Goal: Task Accomplishment & Management: Use online tool/utility

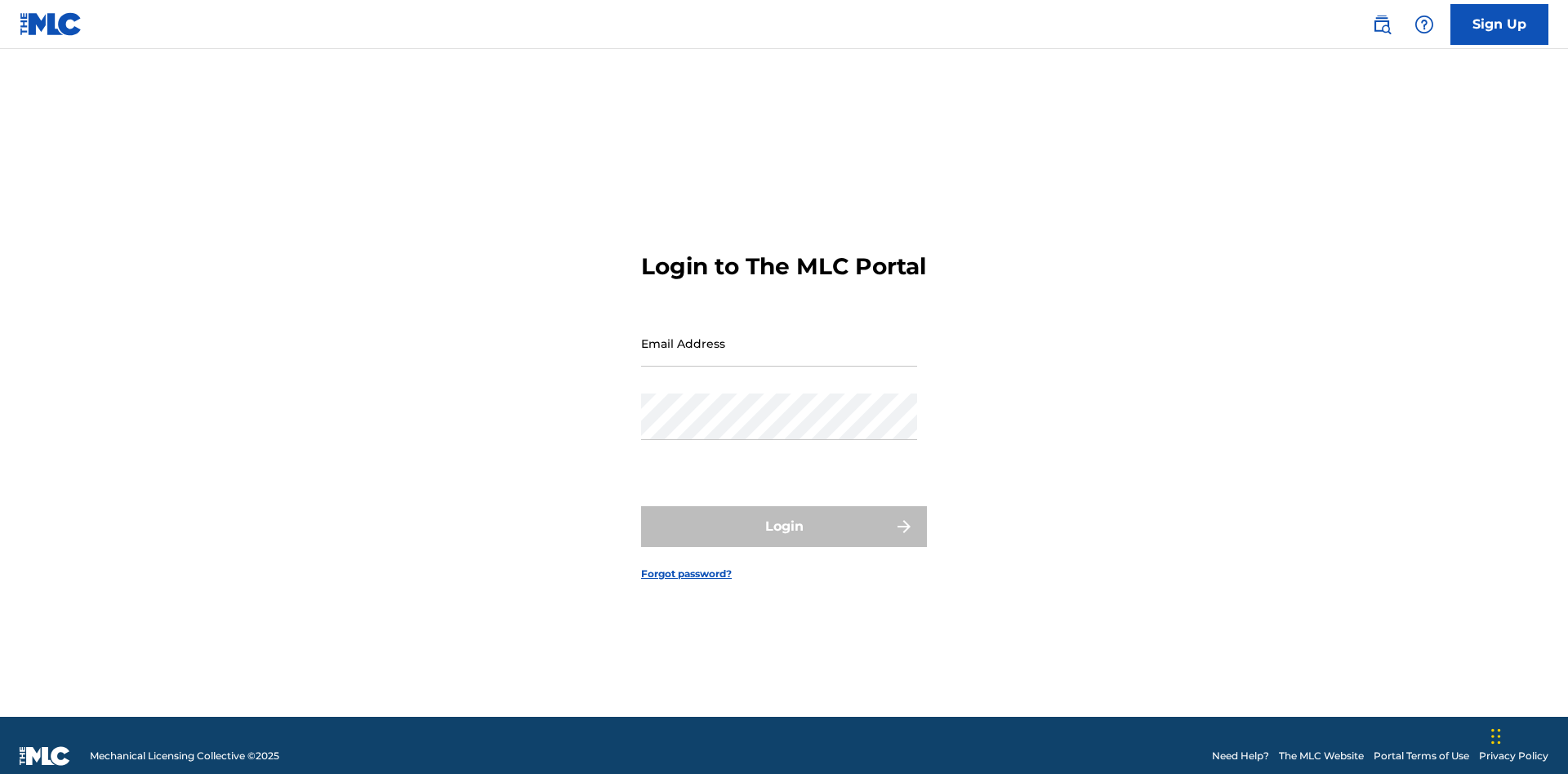
scroll to position [22, 0]
click at [779, 335] on input "Email Address" at bounding box center [779, 344] width 276 height 47
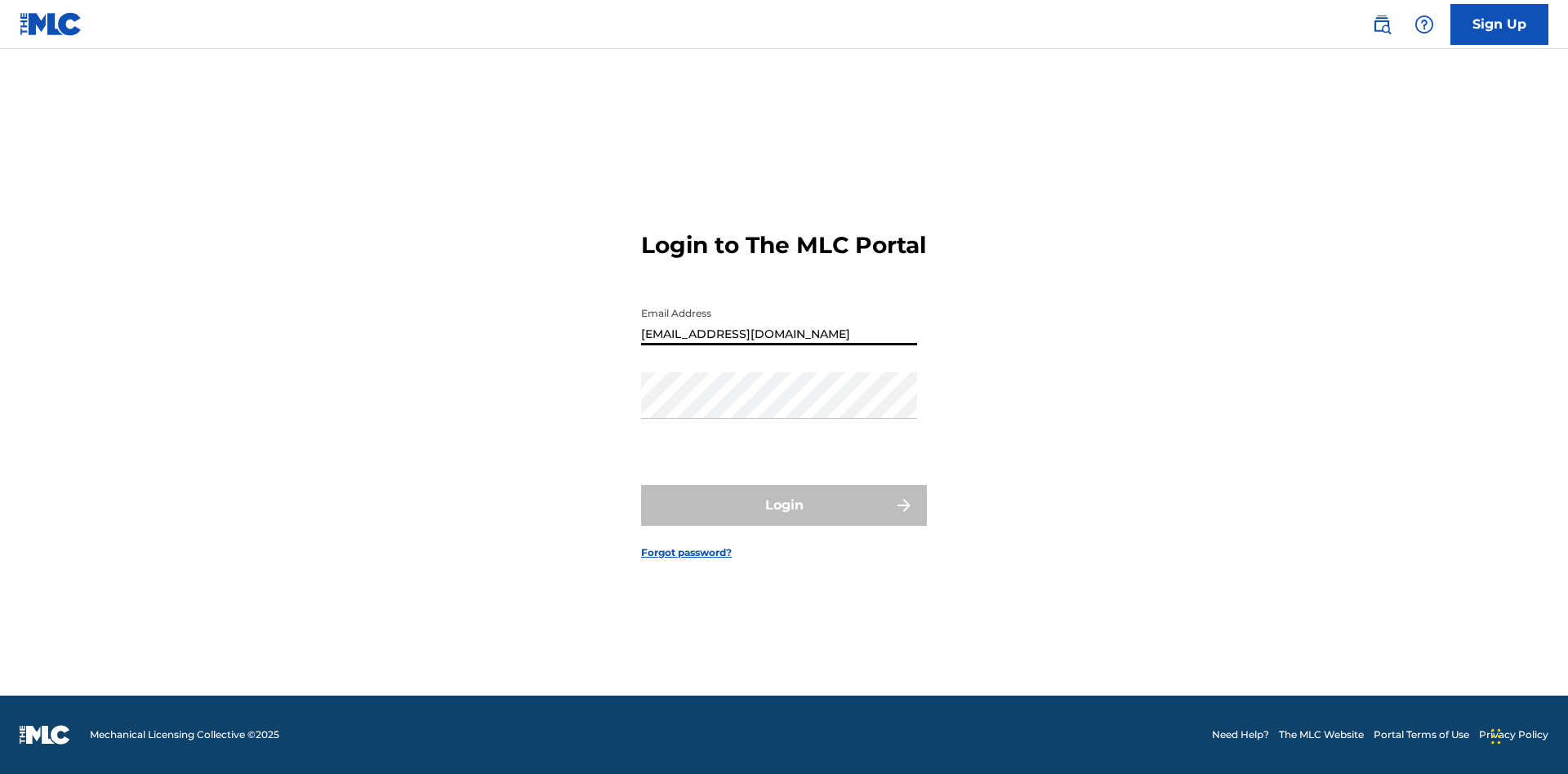
type input "[EMAIL_ADDRESS][DOMAIN_NAME]"
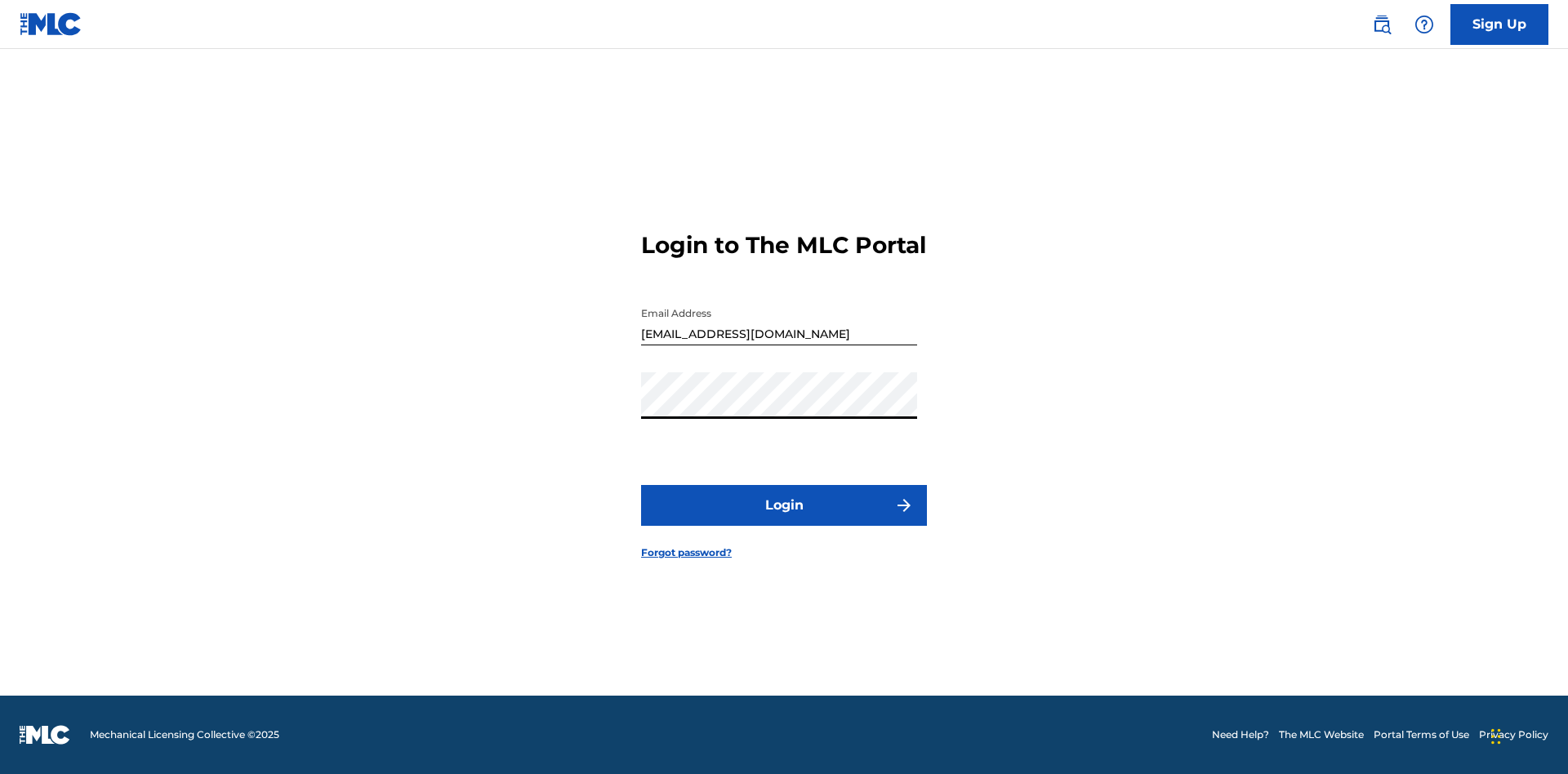
click at [784, 519] on button "Login" at bounding box center [783, 505] width 285 height 41
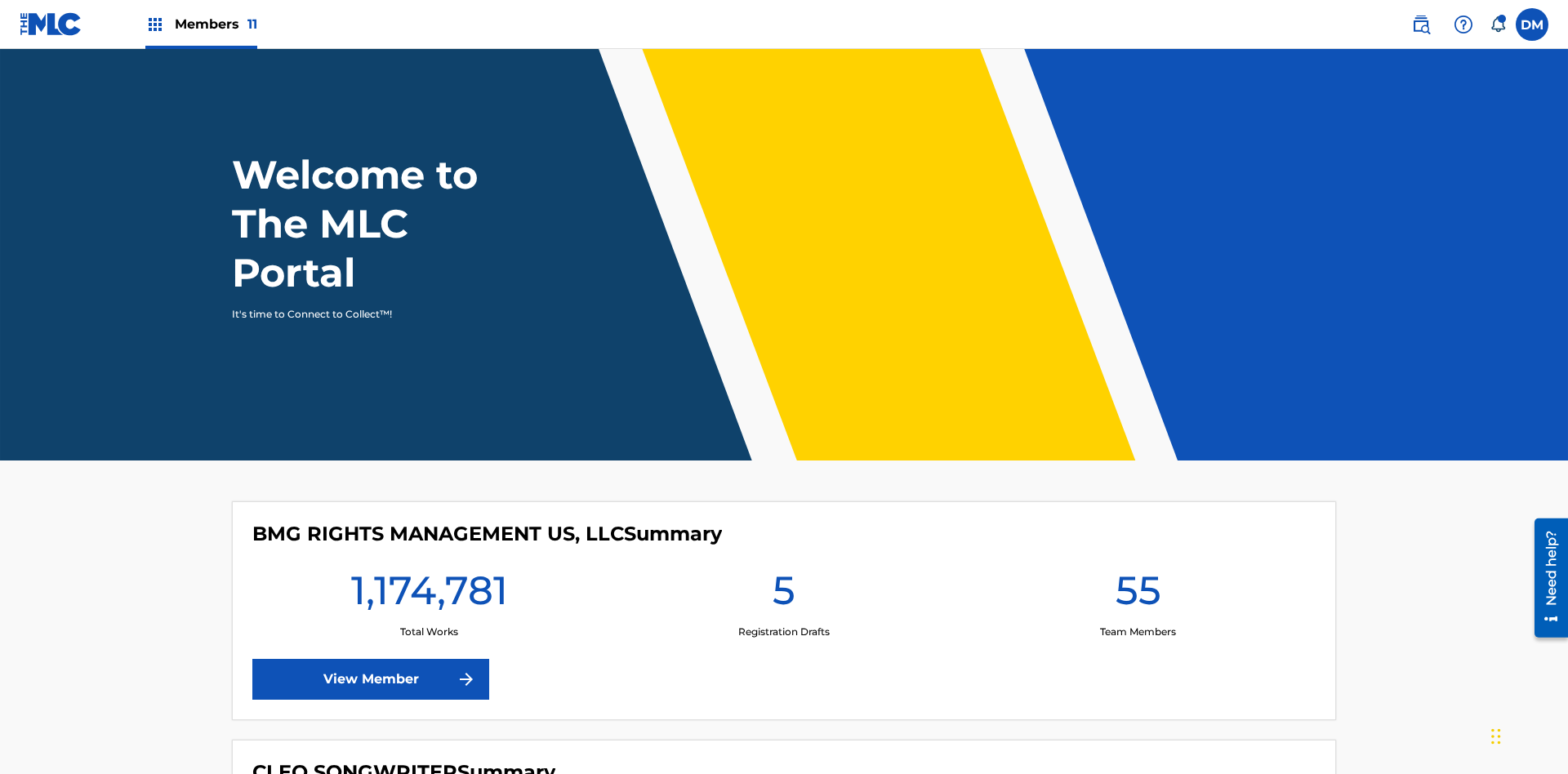
click at [201, 23] on span "Members 11" at bounding box center [216, 24] width 82 height 19
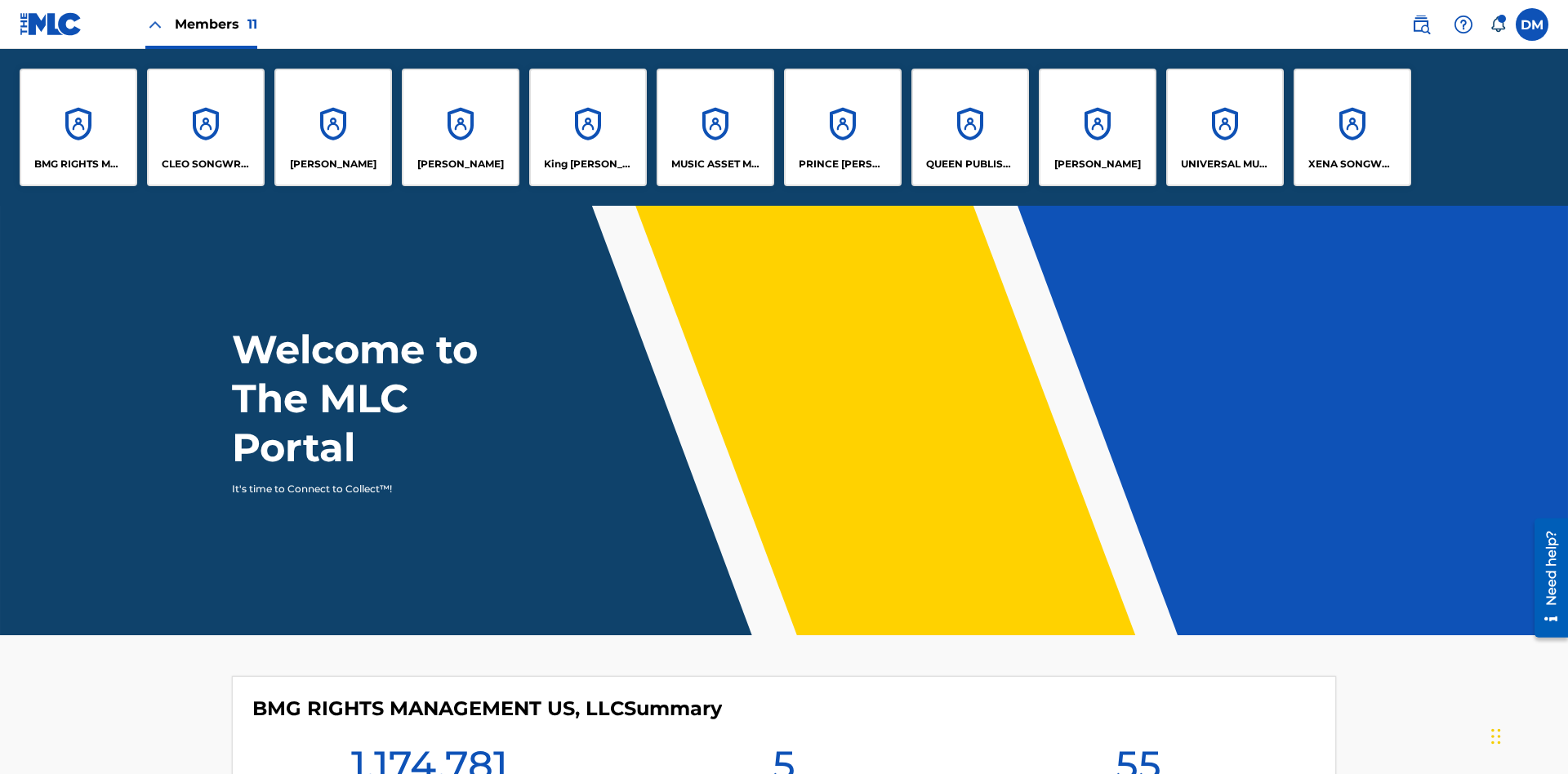
click at [588, 164] on p "King [PERSON_NAME]" at bounding box center [588, 164] width 89 height 15
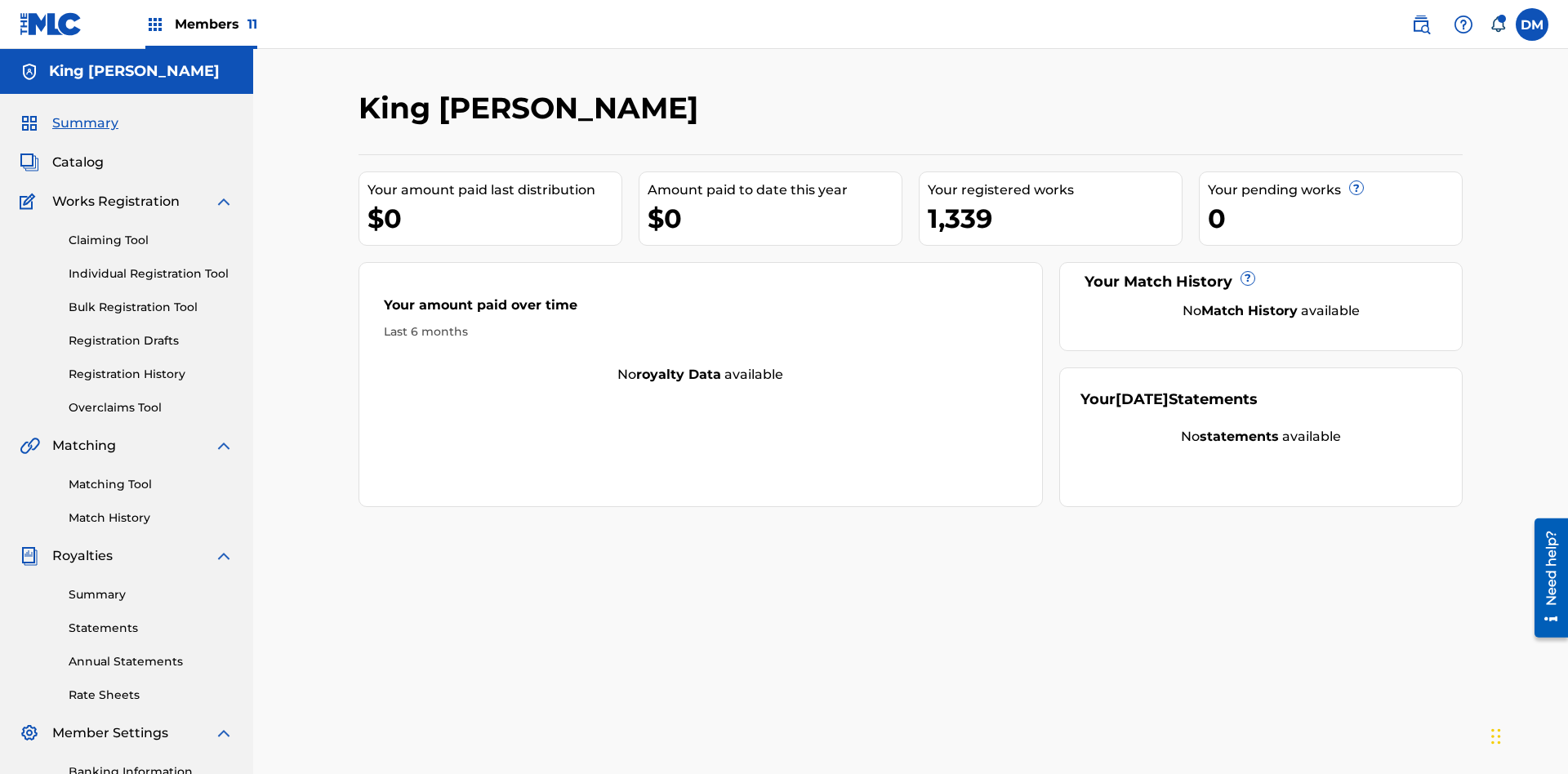
click at [151, 476] on link "Matching Tool" at bounding box center [151, 484] width 165 height 17
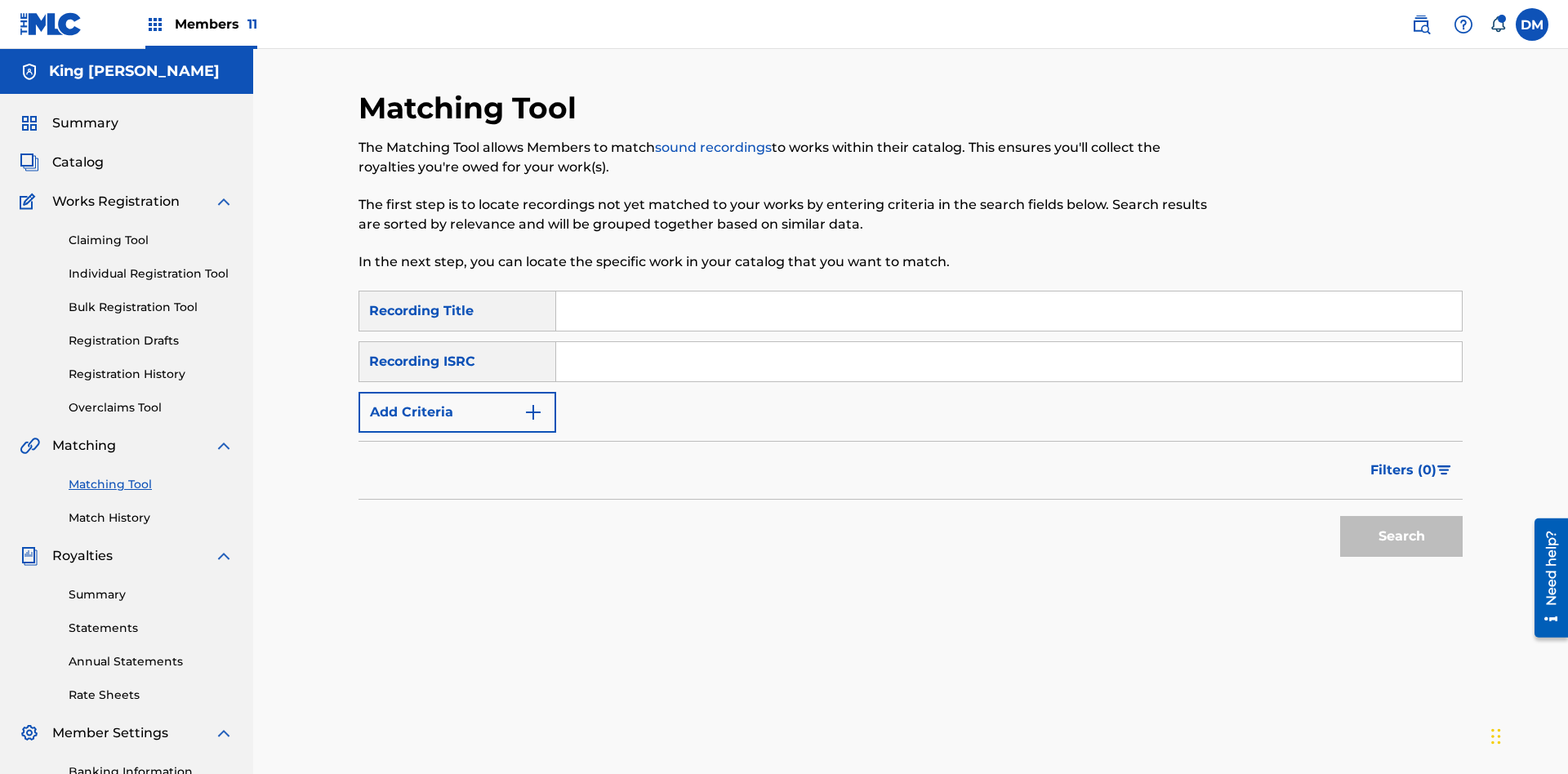
click at [1009, 291] on input "Search Form" at bounding box center [1009, 310] width 906 height 39
type input "Cowboy"
click at [1404, 460] on span "Filters ( 0 )" at bounding box center [1403, 470] width 66 height 20
click at [0, 0] on input "Search Form" at bounding box center [0, 0] width 0 height 0
click at [0, 0] on button "Apply Filters" at bounding box center [0, 0] width 0 height 0
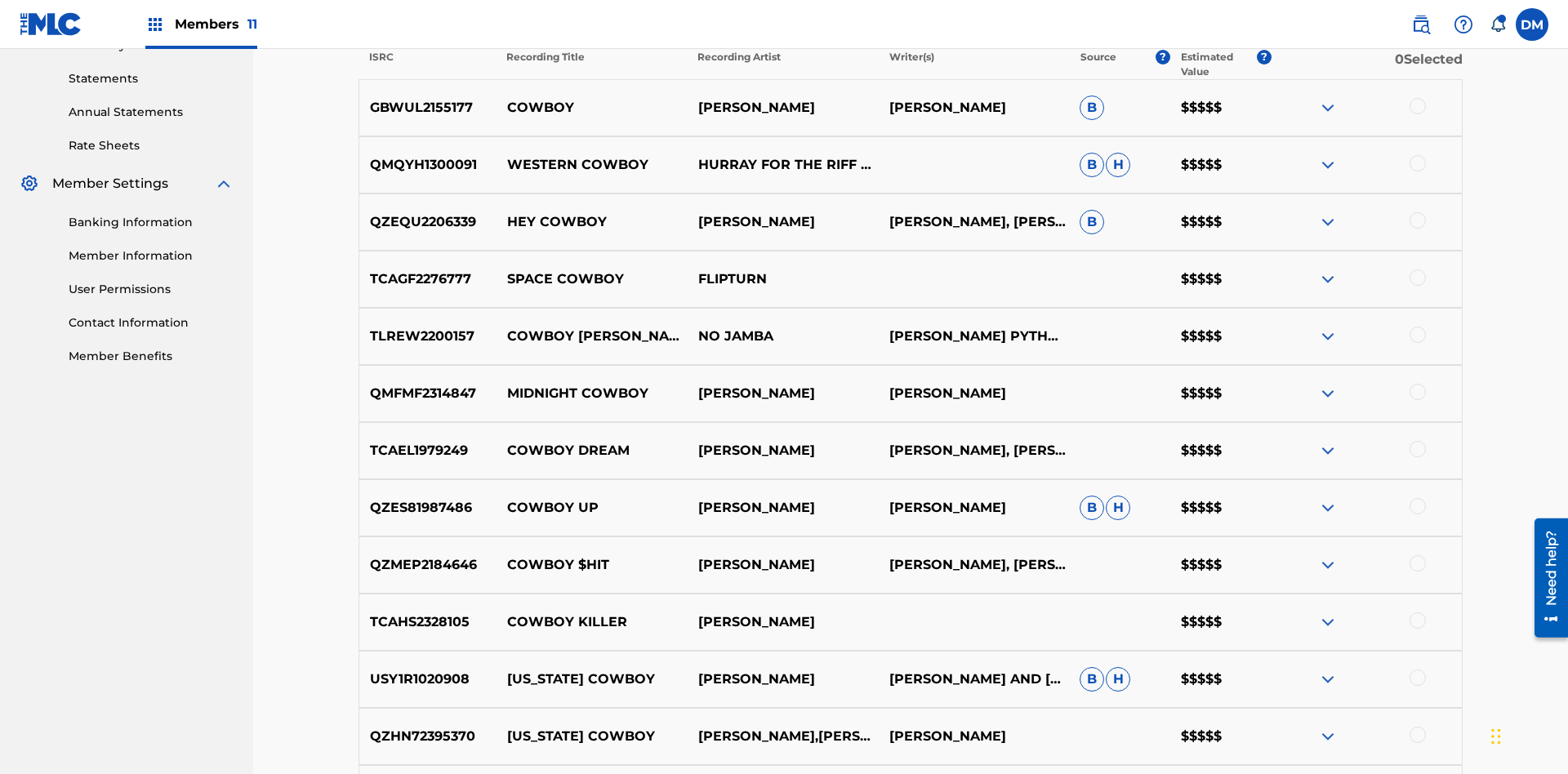
type input "Hocus Pocus"
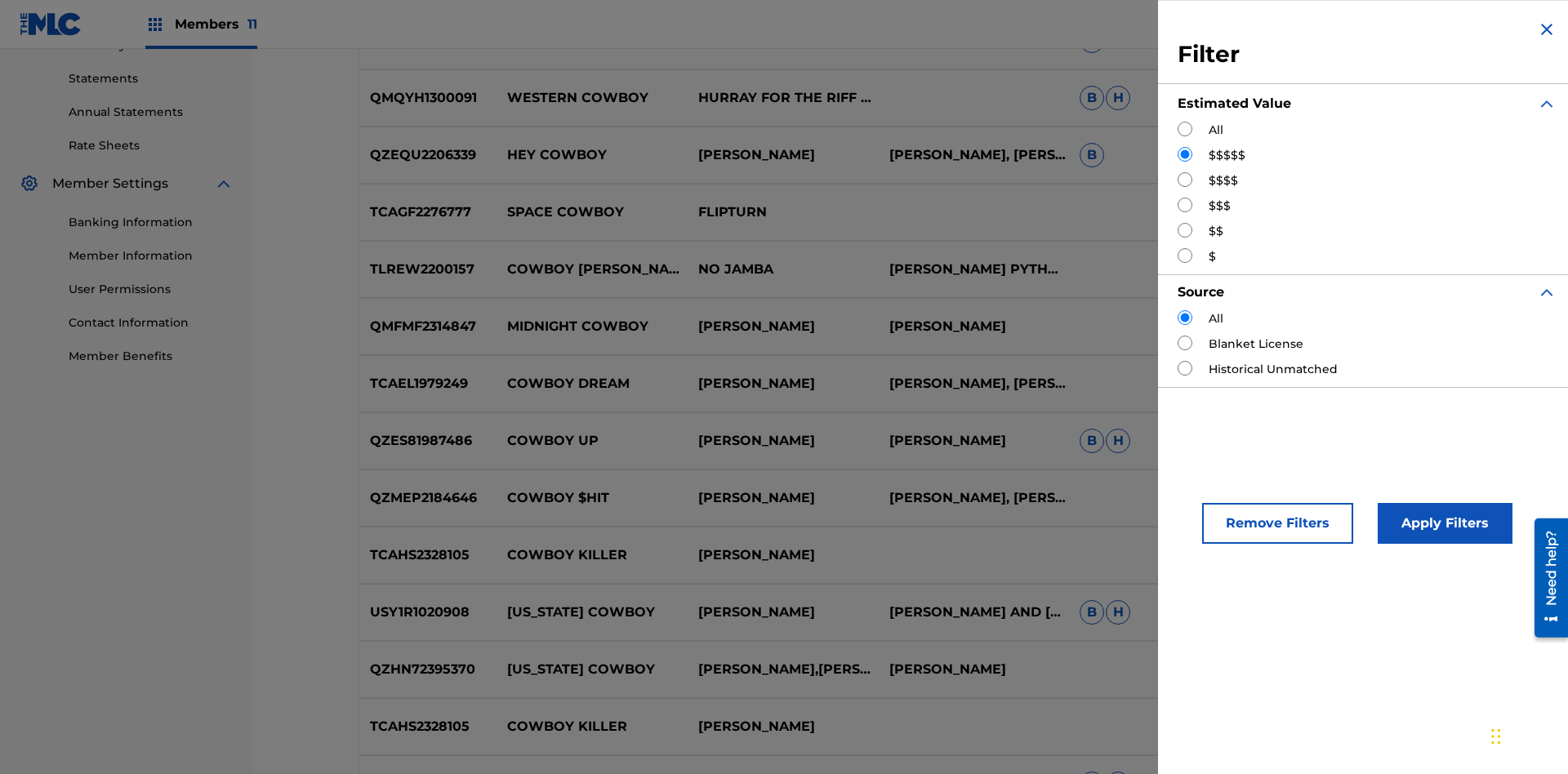
click at [1185, 180] on input "Search Form" at bounding box center [1185, 180] width 15 height 15
click at [1442, 523] on button "Apply Filters" at bounding box center [1445, 523] width 135 height 41
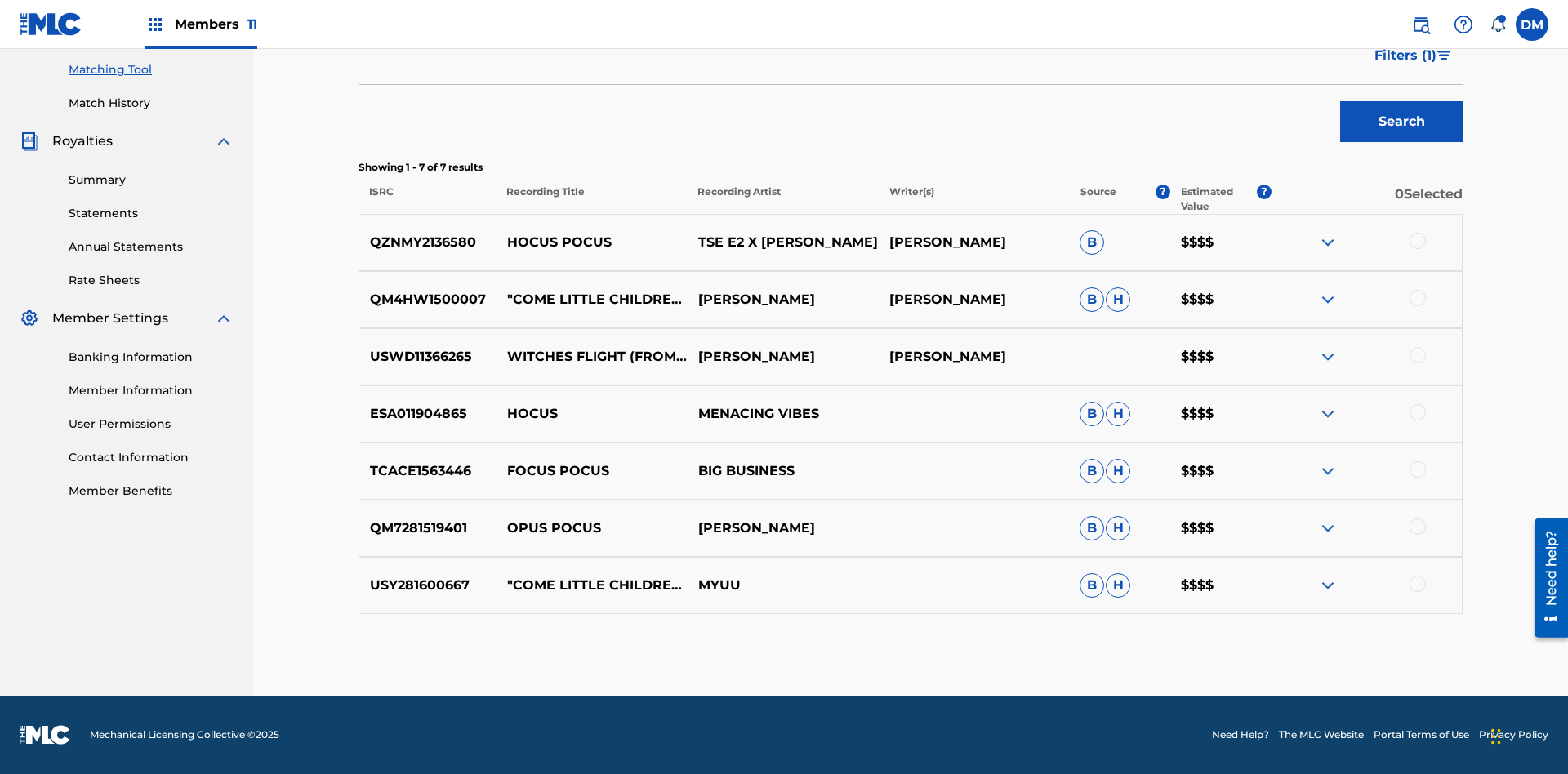
type input "[PERSON_NAME]"
click at [1405, 66] on span "Filters ( 1 )" at bounding box center [1406, 56] width 62 height 20
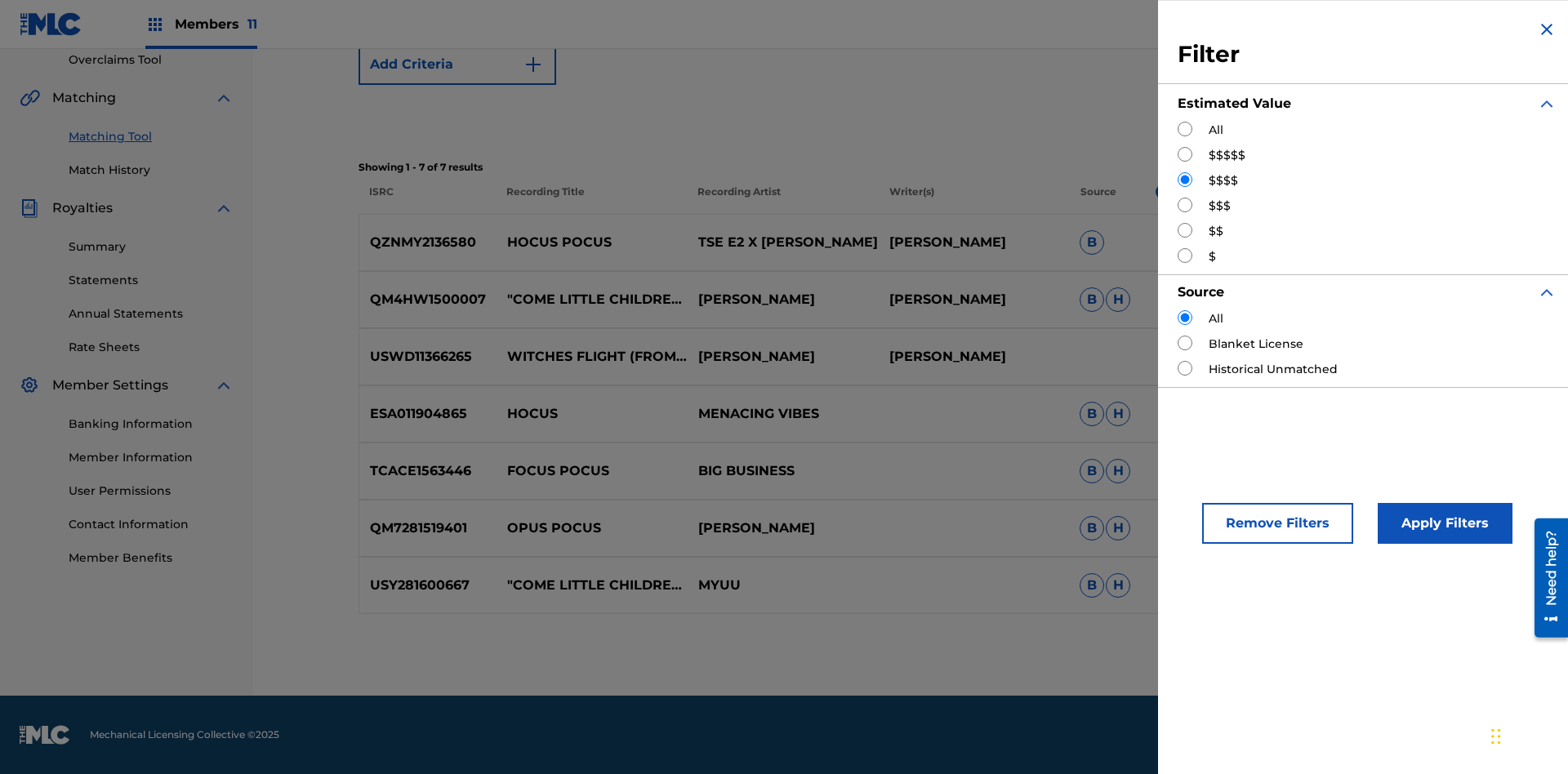
click at [1185, 205] on input "Search Form" at bounding box center [1185, 205] width 15 height 15
click at [1442, 523] on button "Apply Filters" at bounding box center [1445, 523] width 135 height 41
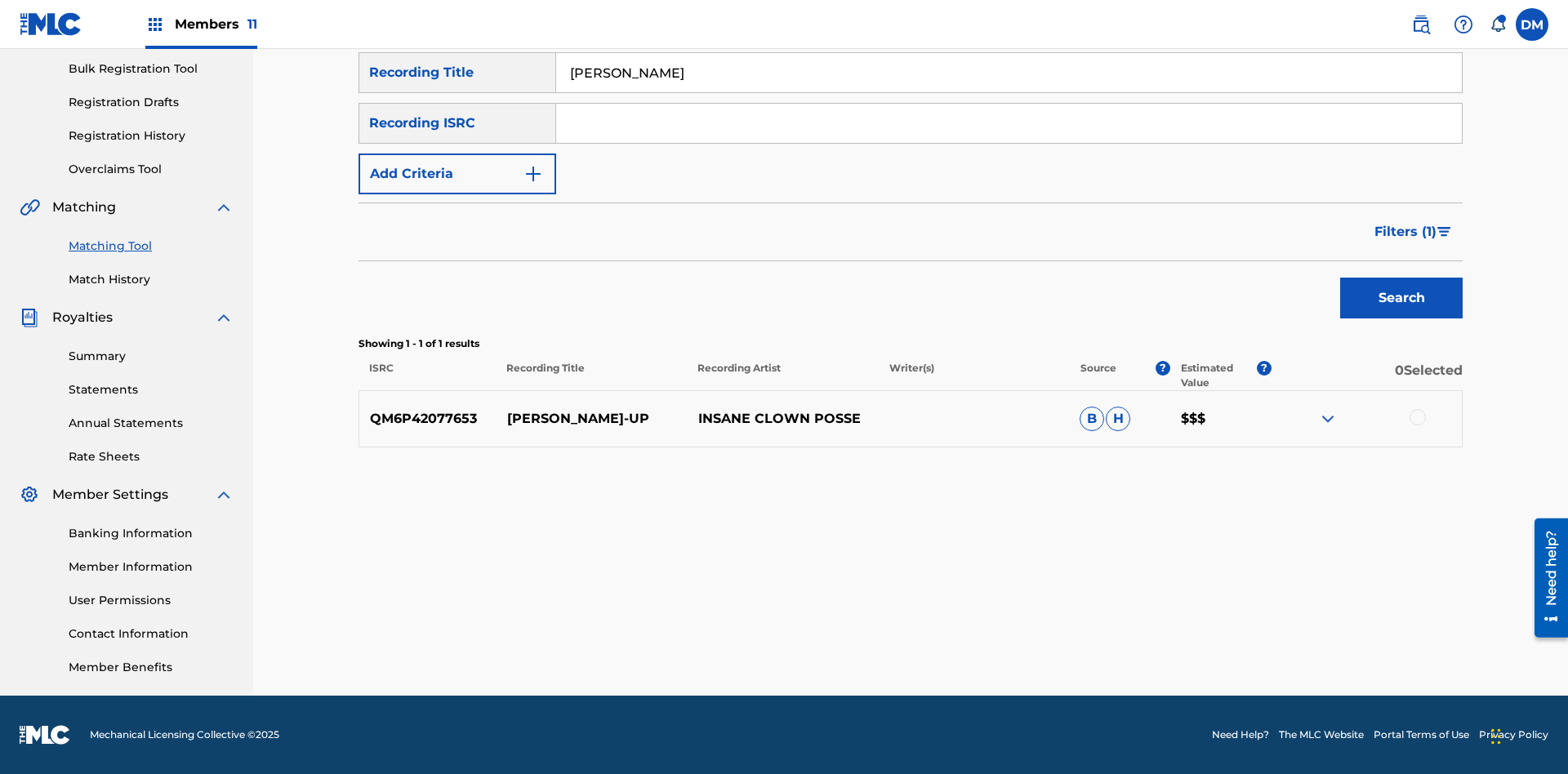
scroll to position [239, 0]
click at [1009, 92] on input "[PERSON_NAME]" at bounding box center [1009, 72] width 906 height 39
click at [1009, 92] on input "Search Form" at bounding box center [1009, 72] width 906 height 39
type input "[PERSON_NAME]"
click at [1405, 232] on span "Filters ( 1 )" at bounding box center [1406, 232] width 62 height 20
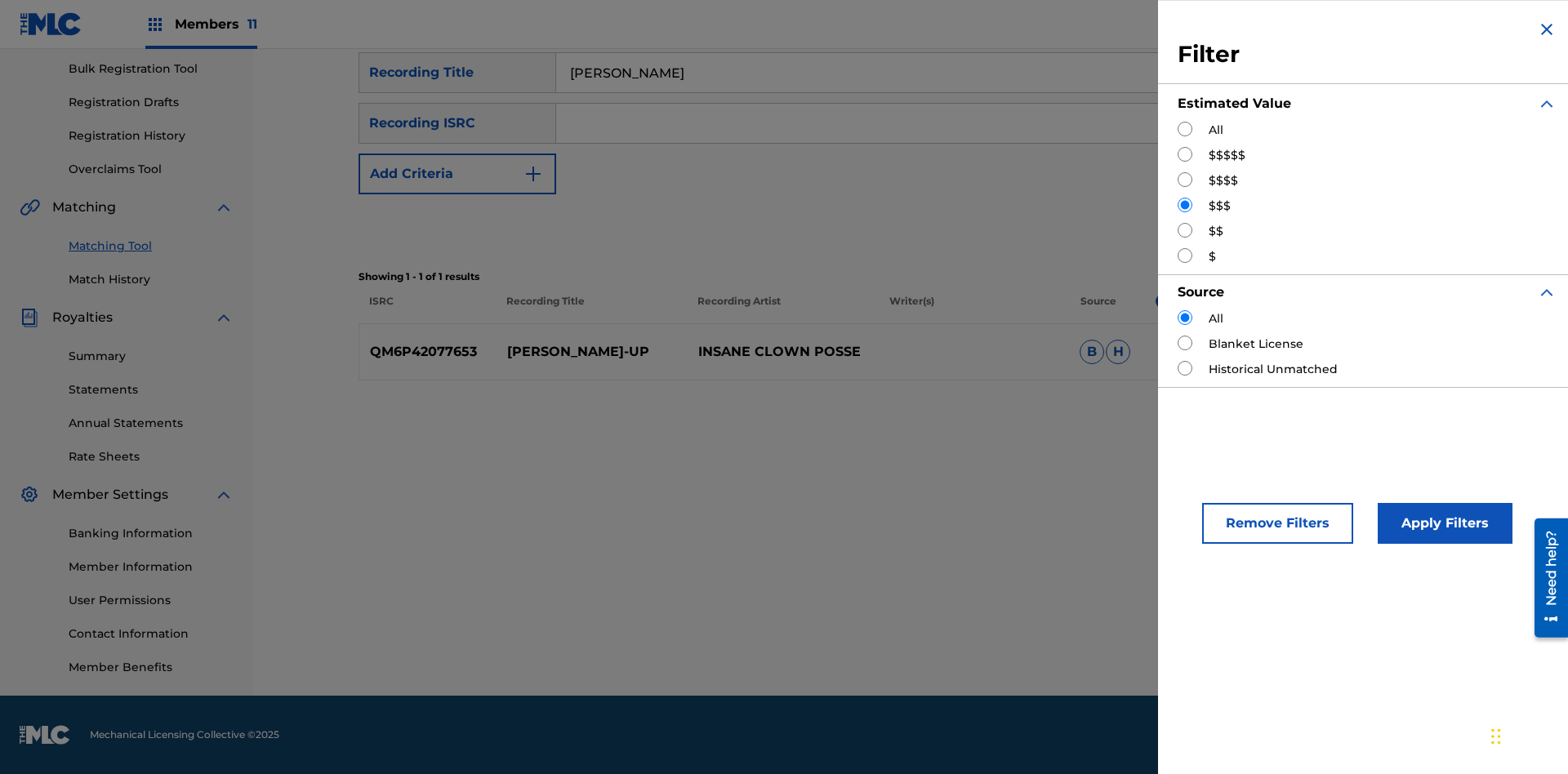
click at [1185, 231] on input "Search Form" at bounding box center [1185, 231] width 15 height 15
radio input "true"
click at [1442, 523] on button "Apply Filters" at bounding box center [1445, 523] width 135 height 41
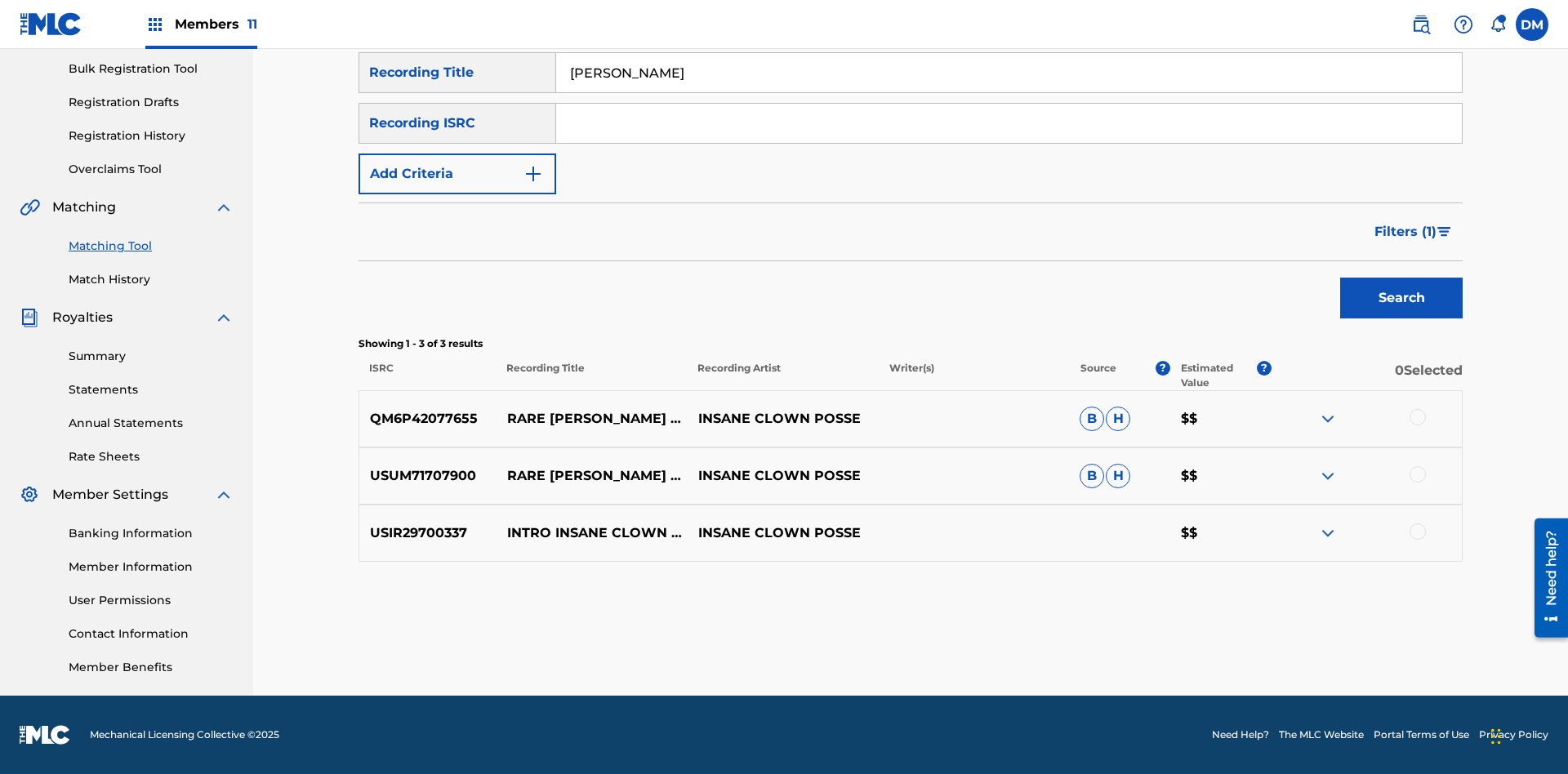
click at [1009, 92] on input "[PERSON_NAME]" at bounding box center [1009, 72] width 906 height 39
click at [1009, 92] on input "Search Form" at bounding box center [1009, 72] width 906 height 39
type input "[PERSON_NAME]"
click at [1405, 232] on span "Filters ( 1 )" at bounding box center [1406, 232] width 62 height 20
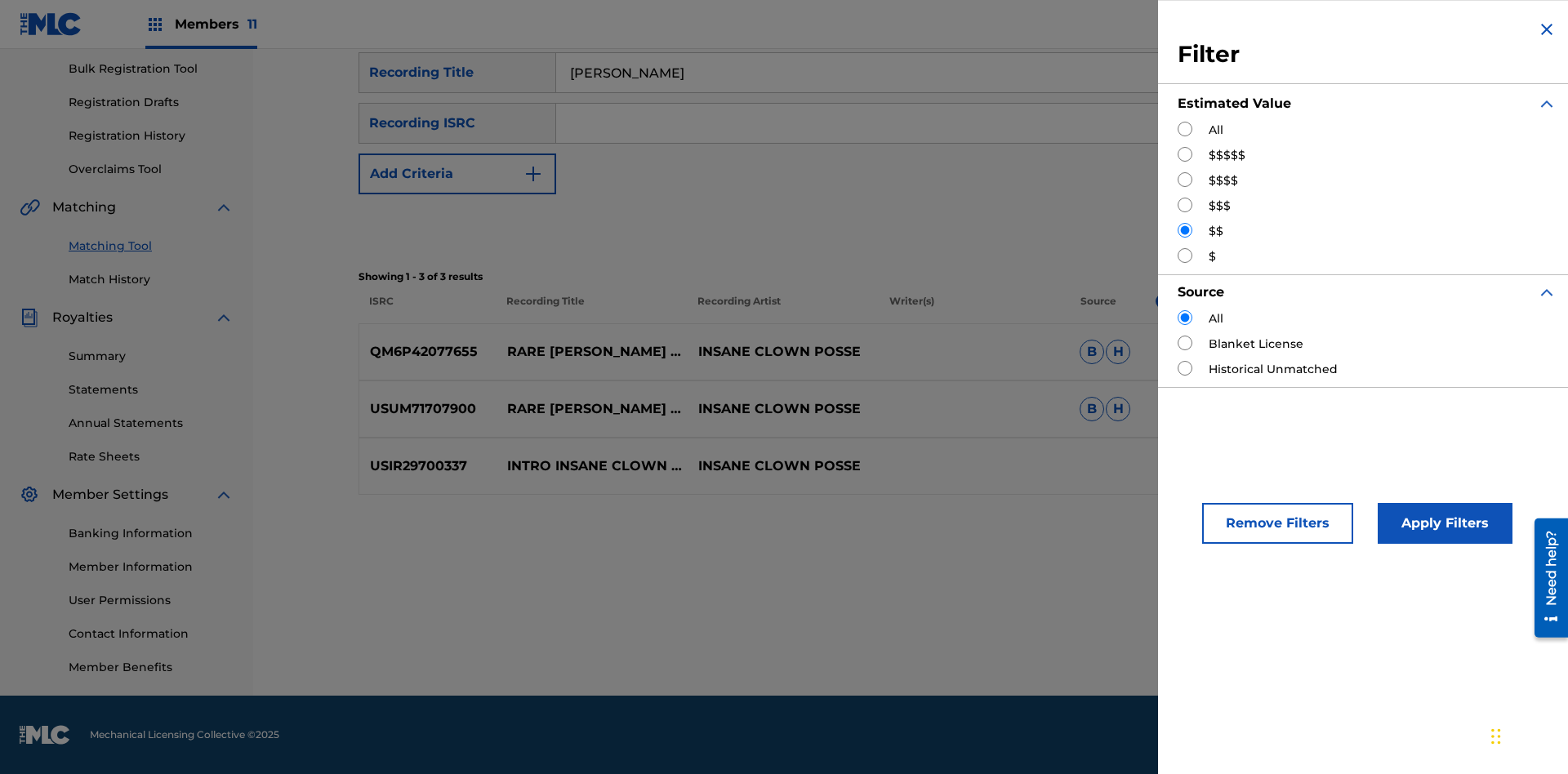
click at [1185, 256] on input "Search Form" at bounding box center [1185, 256] width 15 height 15
click at [1442, 523] on button "Apply Filters" at bounding box center [1445, 523] width 135 height 41
